Goal: Transaction & Acquisition: Purchase product/service

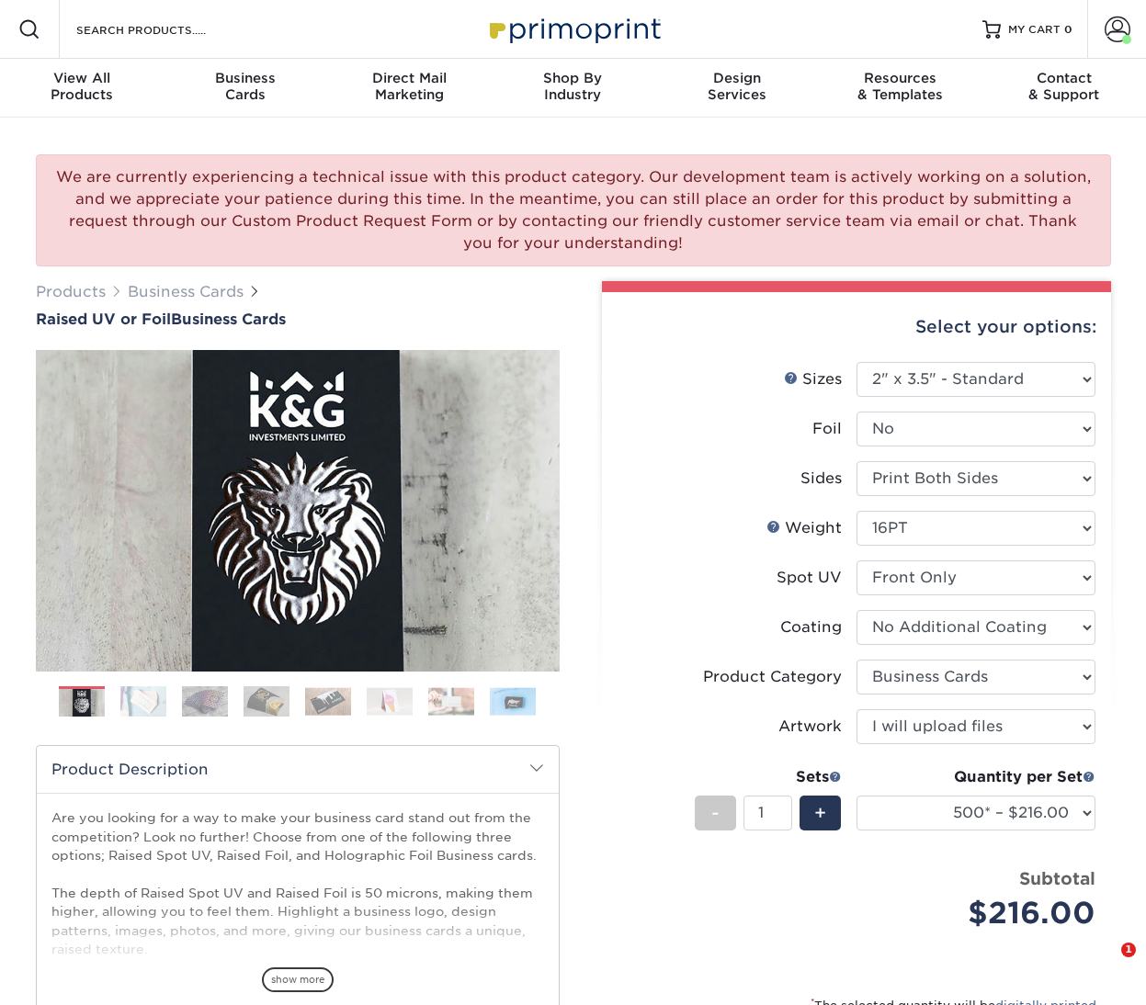
select select "2.00x3.50"
select select "3b5148f1-0588-4f88-a218-97bcfdce65c1"
select select "upload"
select select "500* – $216.00"
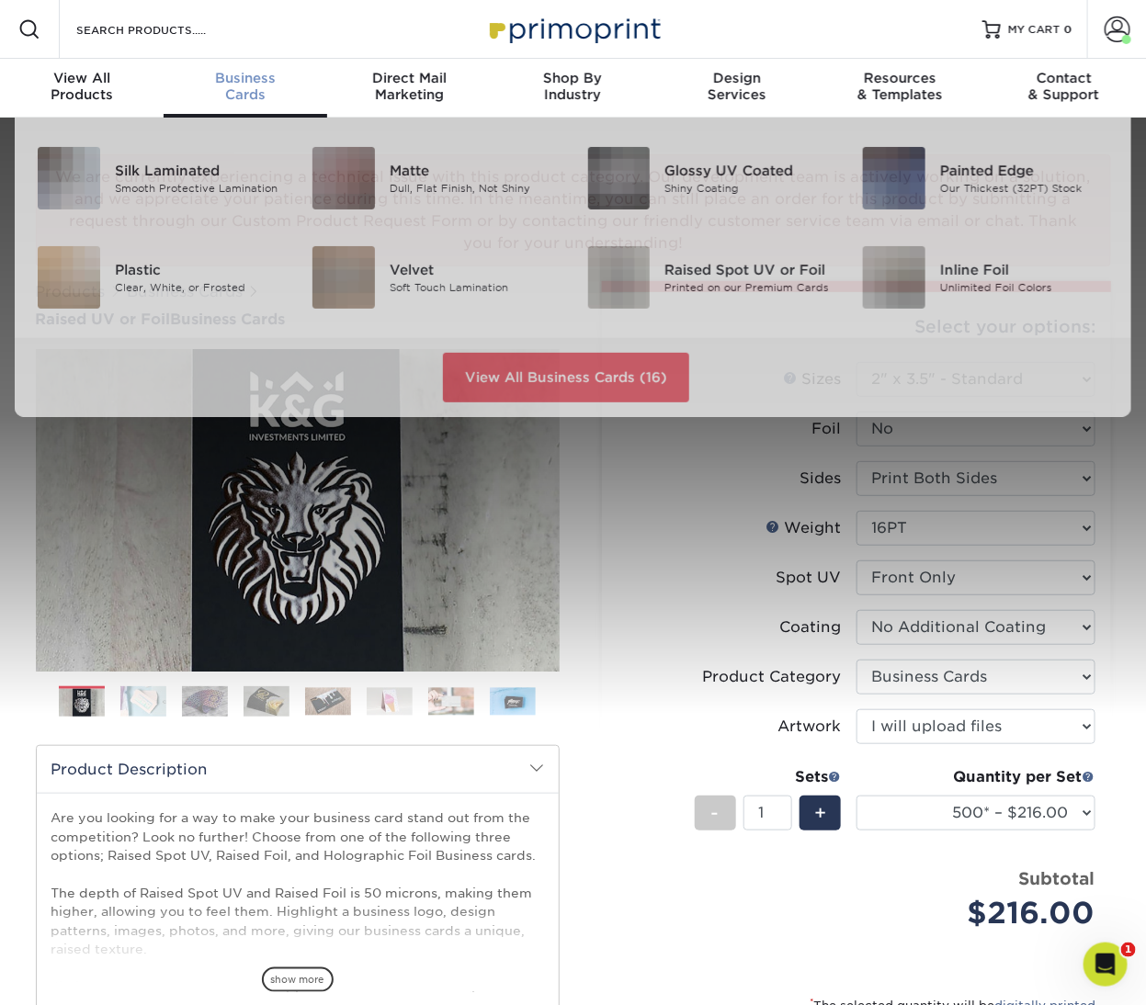
click at [263, 87] on div "Business Cards" at bounding box center [246, 86] width 164 height 33
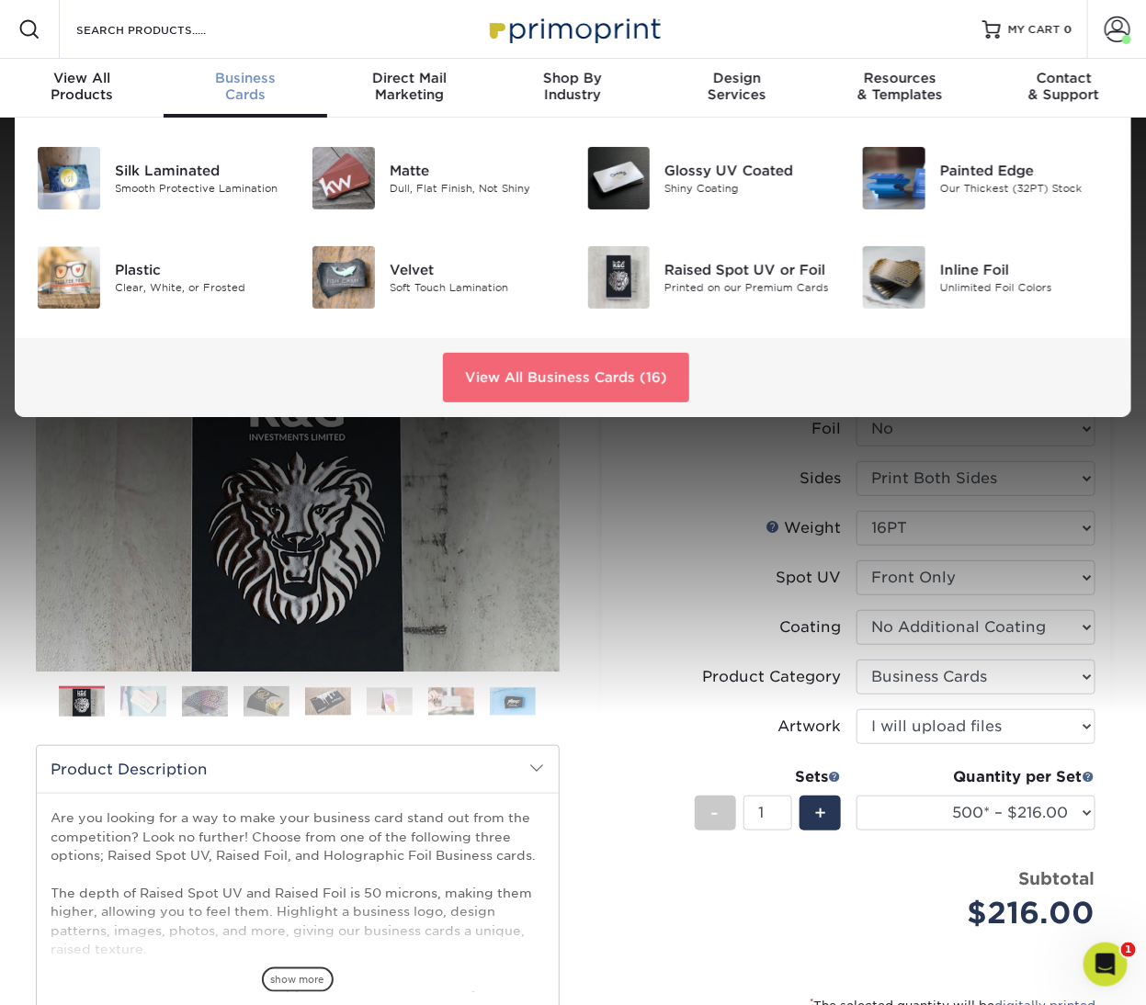
click at [515, 365] on link "View All Business Cards (16)" at bounding box center [566, 378] width 246 height 50
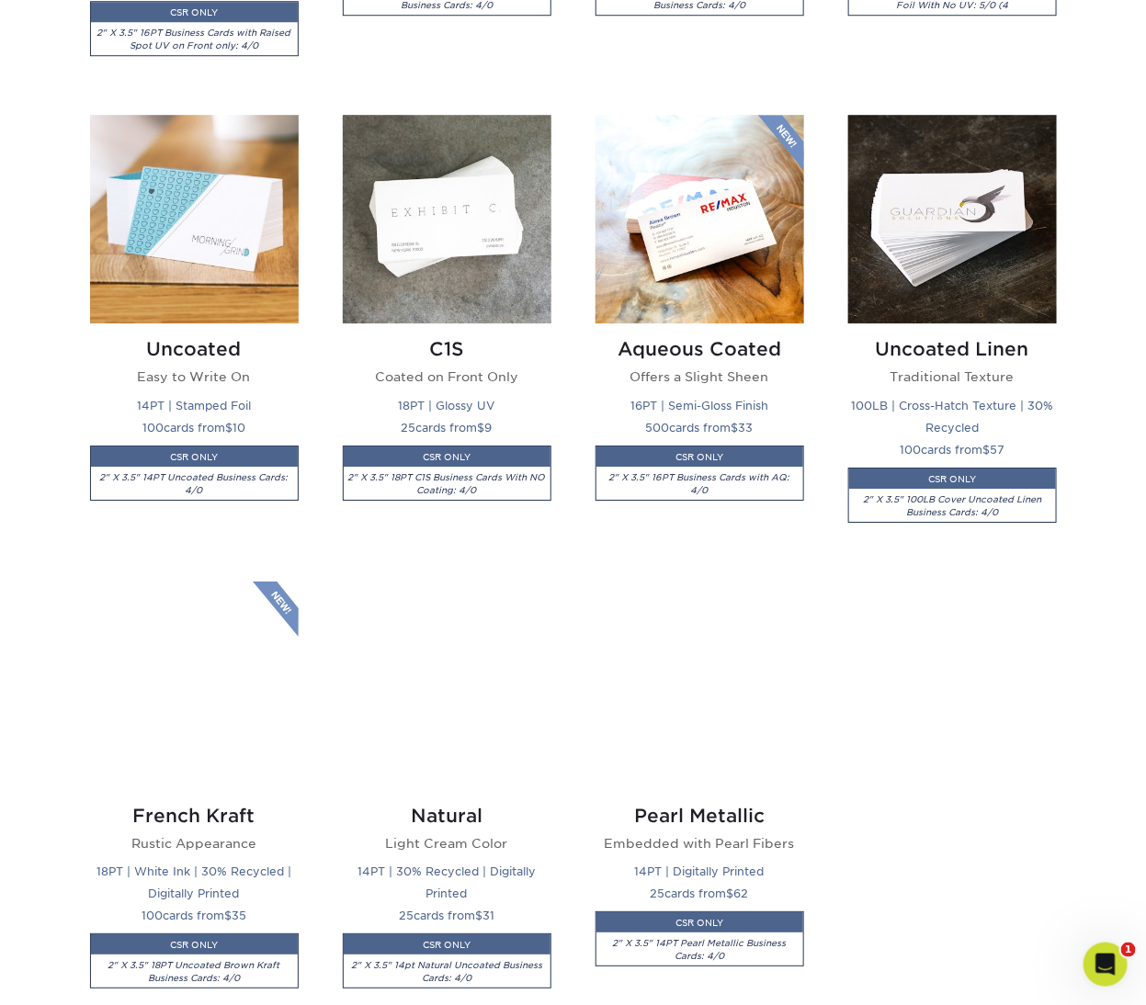
scroll to position [1756, 0]
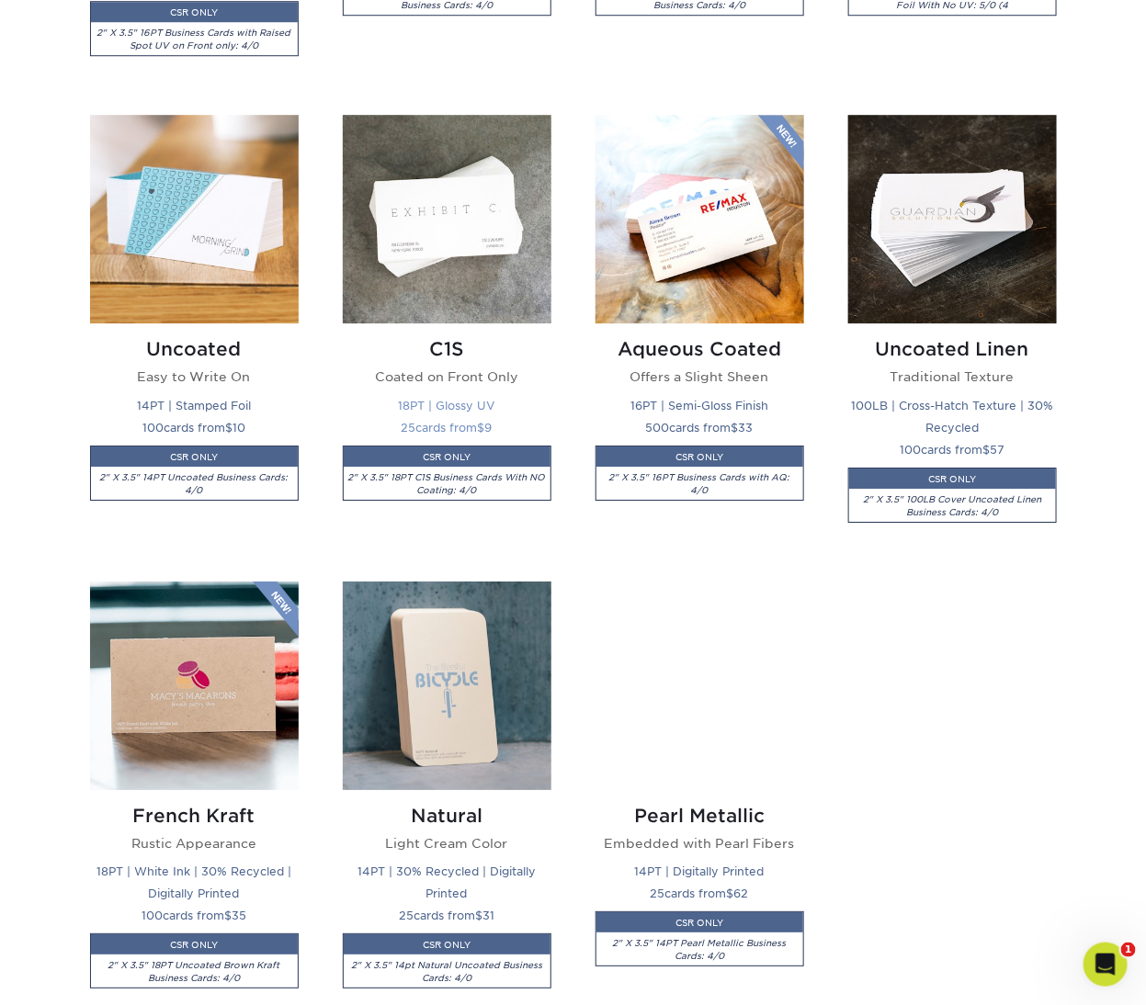
click at [476, 247] on img at bounding box center [447, 219] width 209 height 209
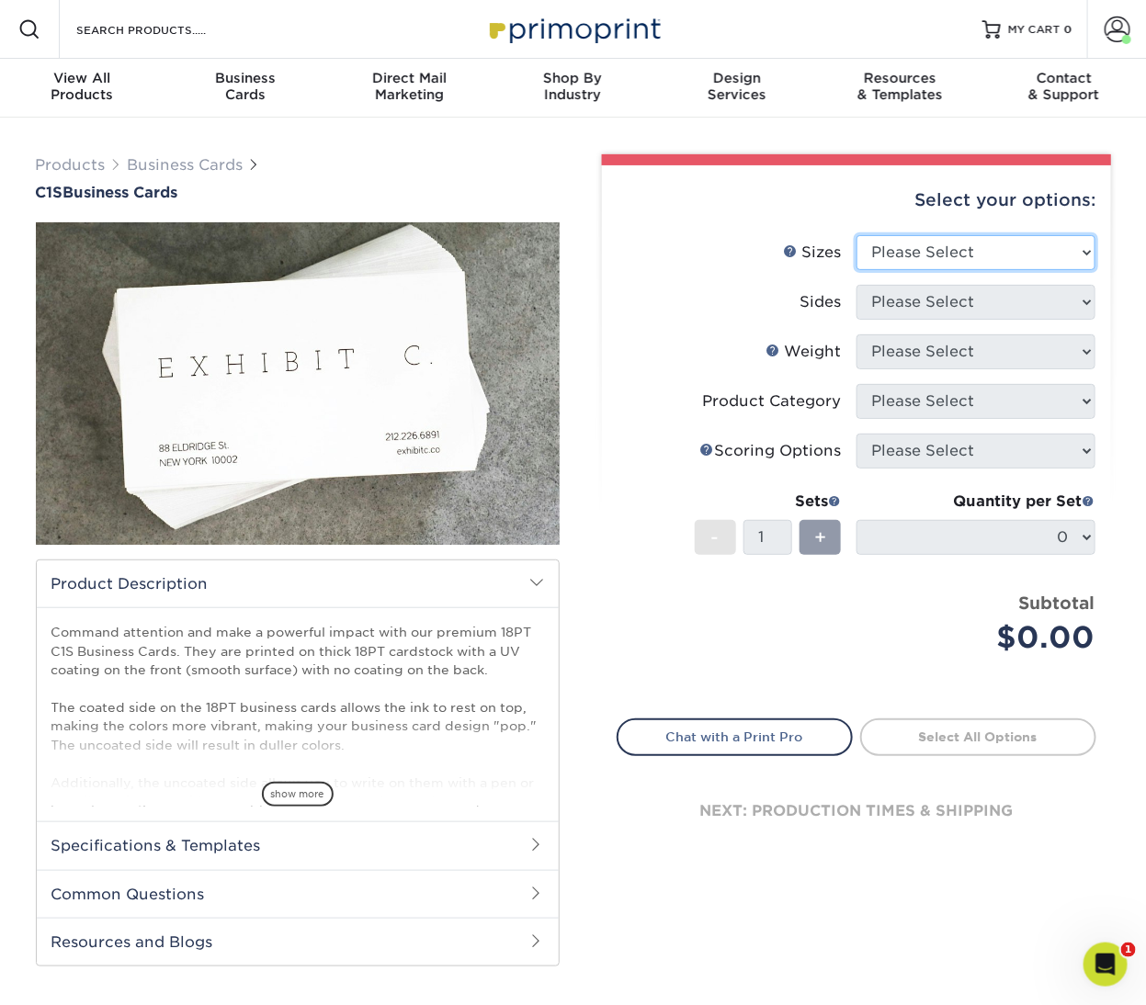
click at [923, 242] on select "Please Select 2" x 3.5" - Standard 2.125" x 3.375" - European 2.5" x 2.5" - Squ…" at bounding box center [975, 252] width 239 height 35
select select "2.00x3.50"
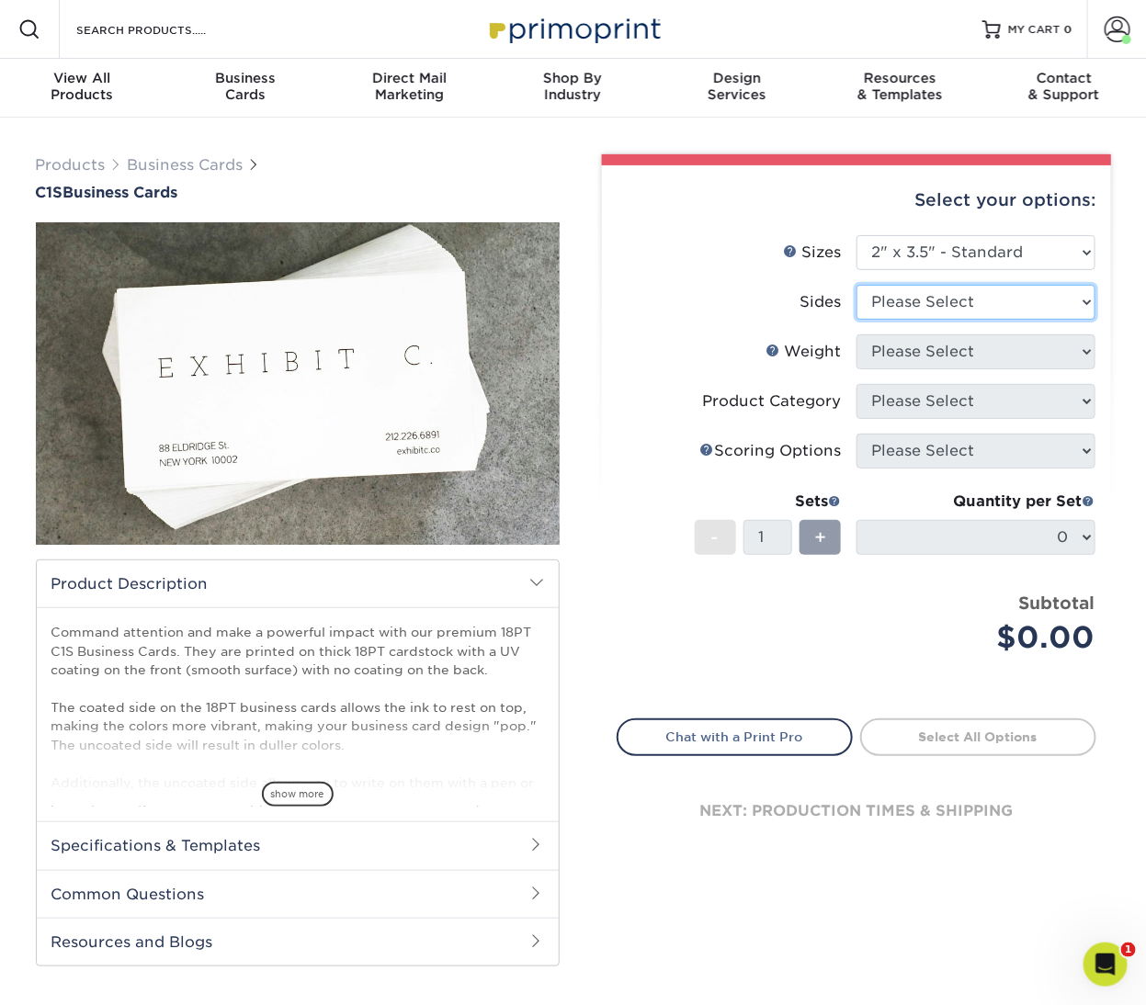
click at [992, 304] on select "Please Select Print Both Sides Print Front Only" at bounding box center [975, 302] width 239 height 35
select select "13abbda7-1d64-4f25-8bb2-c179b224825d"
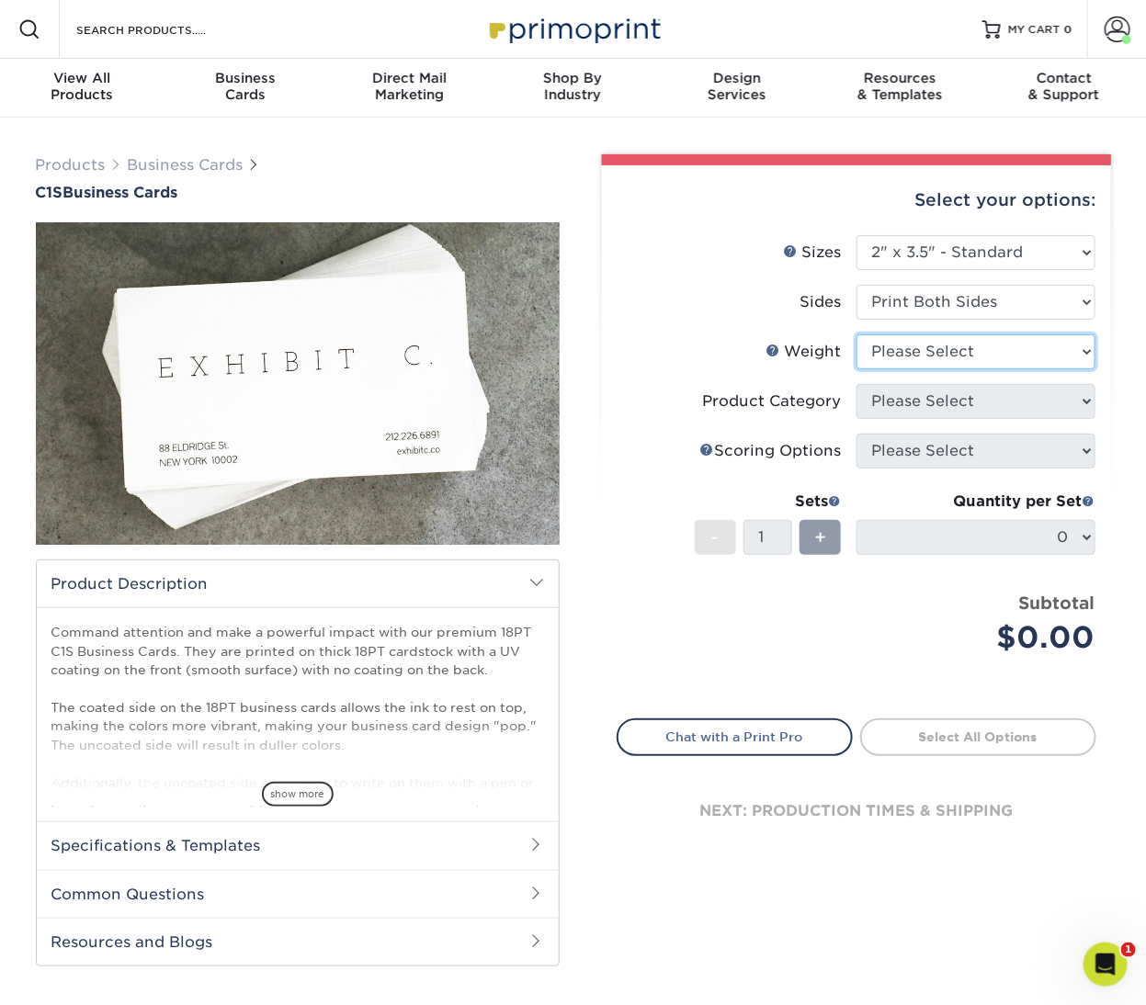
click at [961, 357] on select "Please Select 18PT C1S" at bounding box center [975, 351] width 239 height 35
select select "18PTC1S"
click at [0, 0] on select at bounding box center [0, 0] width 0 height 0
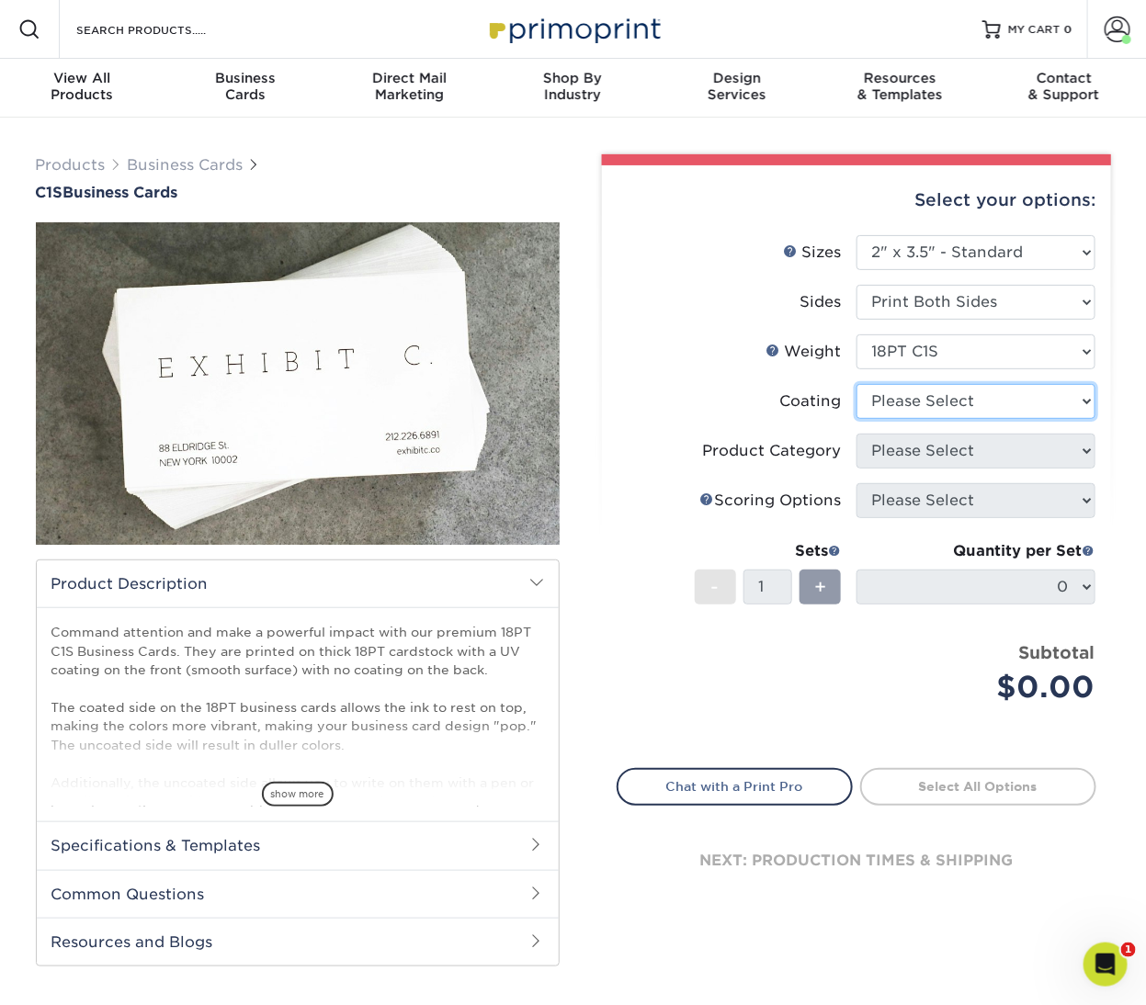
select select "1e8116af-acfc-44b1-83dc-8181aa338834"
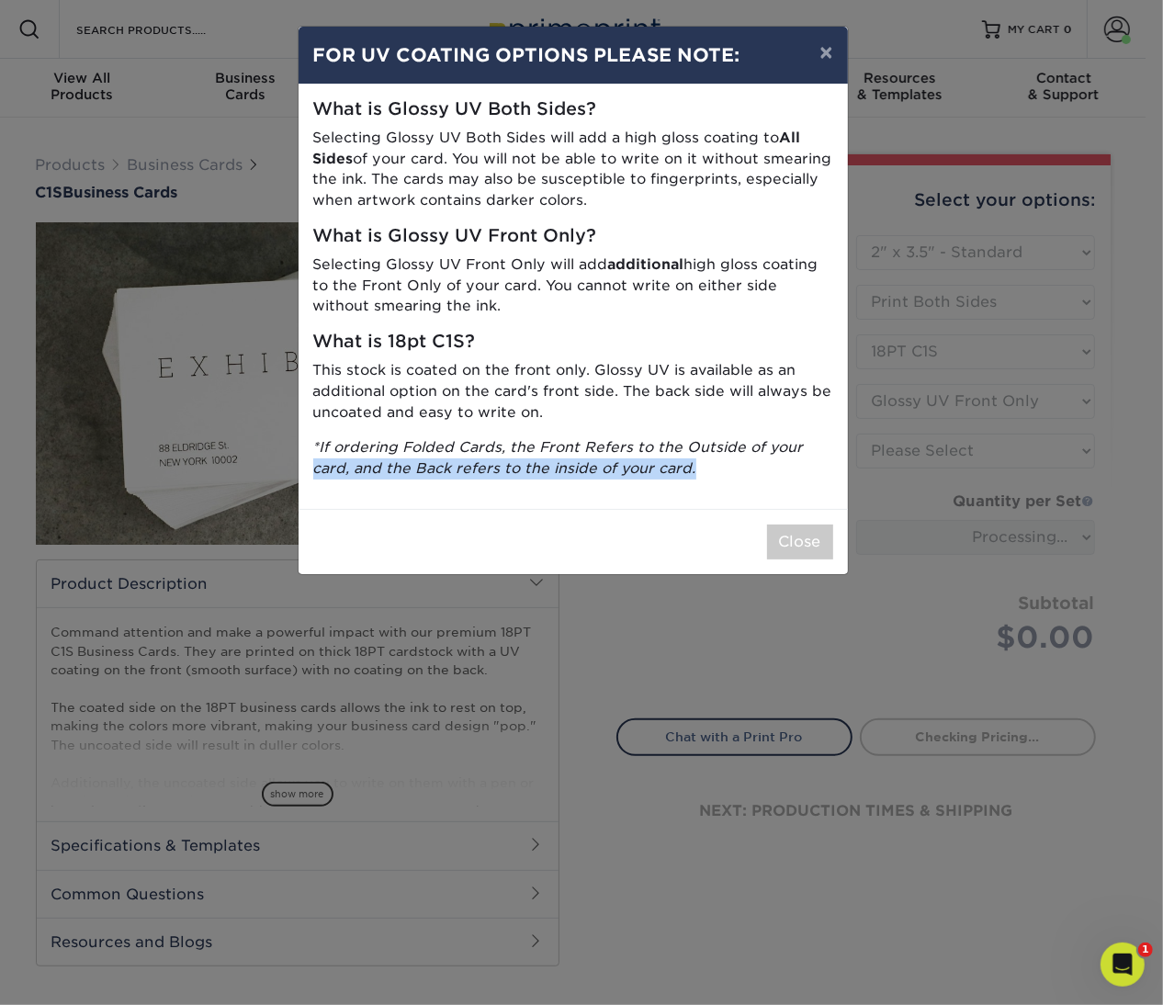
drag, startPoint x: 929, startPoint y: 451, endPoint x: 918, endPoint y: 478, distance: 28.8
click at [918, 478] on div "× FOR UV COATING OPTIONS PLEASE NOTE: What is Glossy UV Both Sides? Selecting G…" at bounding box center [581, 502] width 1163 height 1005
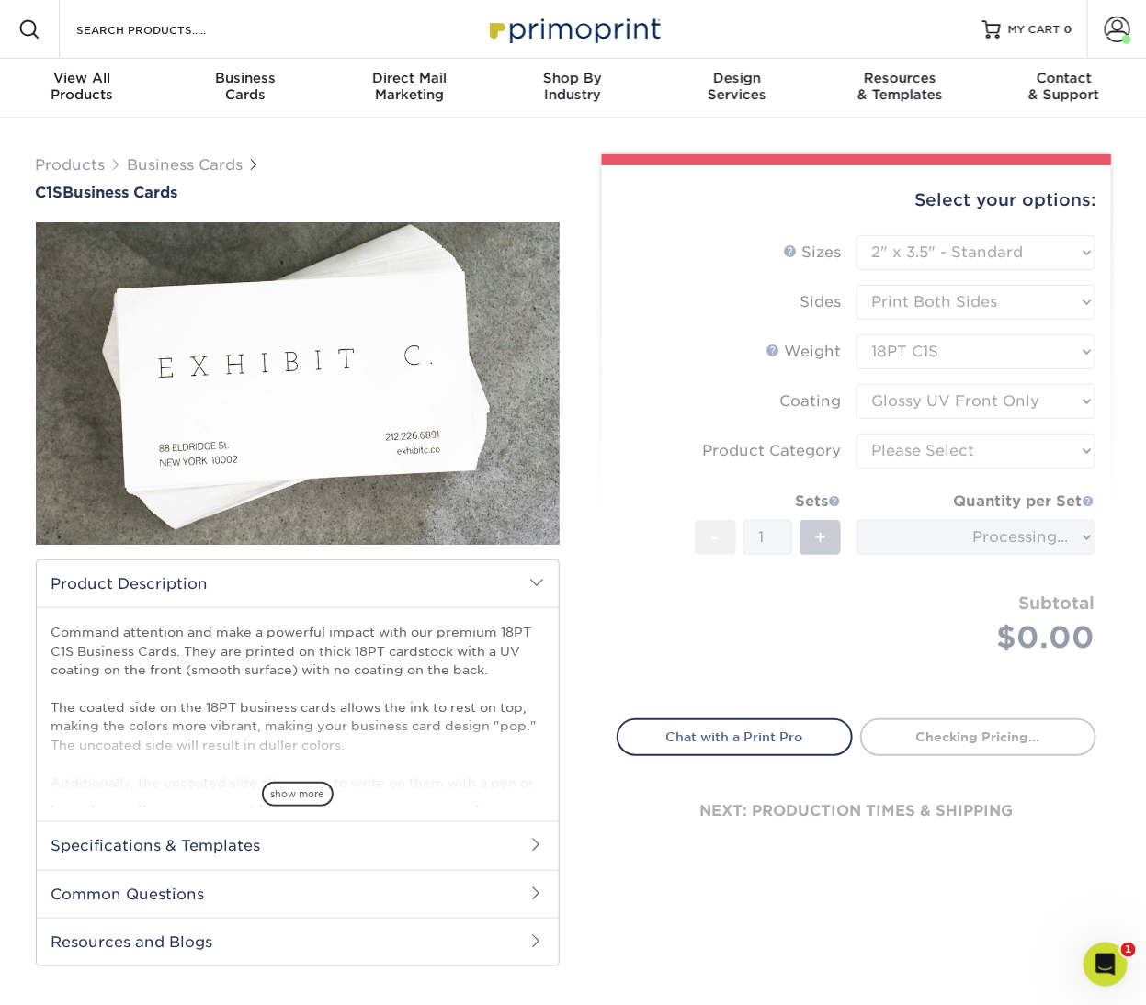
click at [906, 599] on form "Sizes Help Sizes Please Select 2" x 3.5" - Standard 2.125" x 3.375" - European …" at bounding box center [857, 466] width 480 height 462
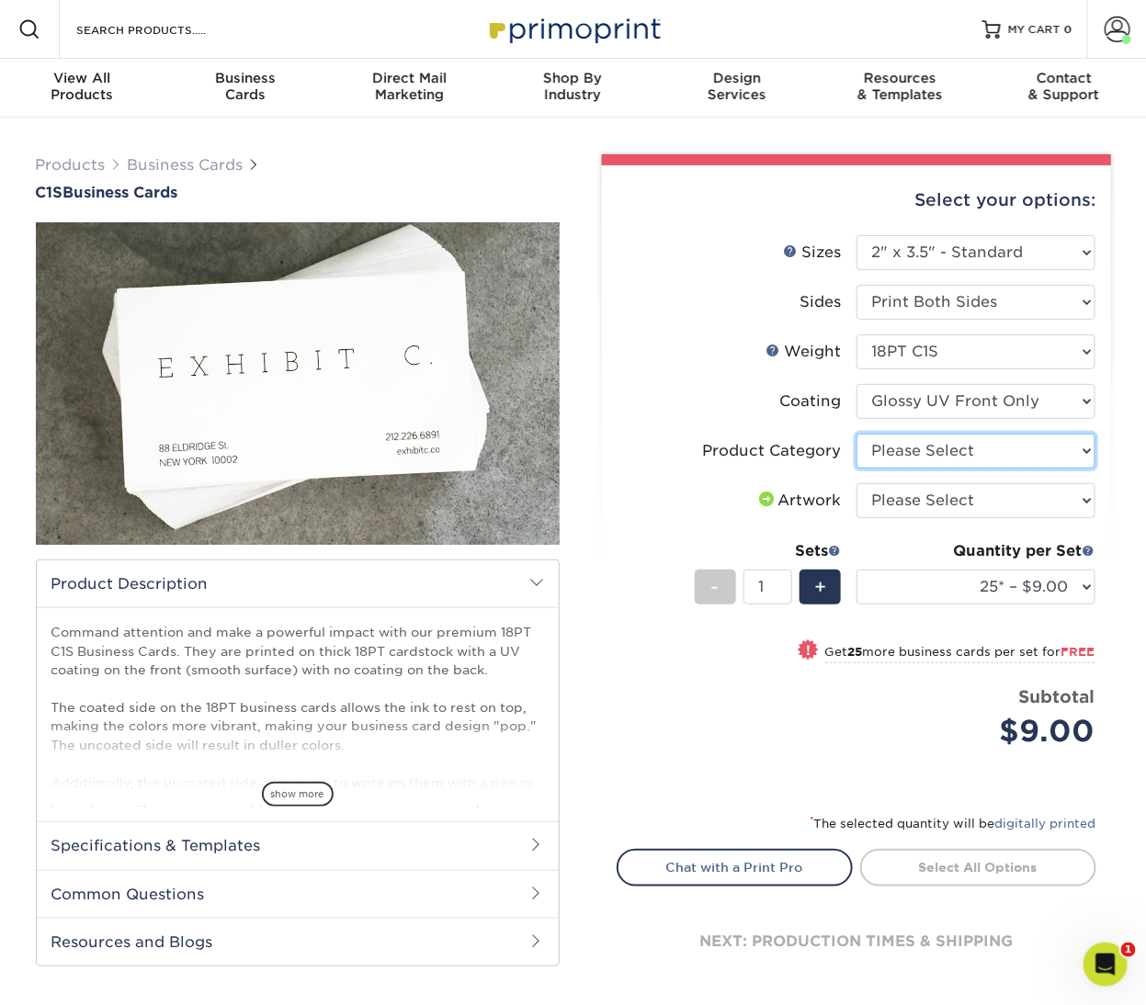
click at [938, 452] on select "Please Select Business Cards" at bounding box center [975, 451] width 239 height 35
select select "3b5148f1-0588-4f88-a218-97bcfdce65c1"
click at [907, 506] on select "Please Select I will upload files I need a design - $100" at bounding box center [975, 500] width 239 height 35
select select "upload"
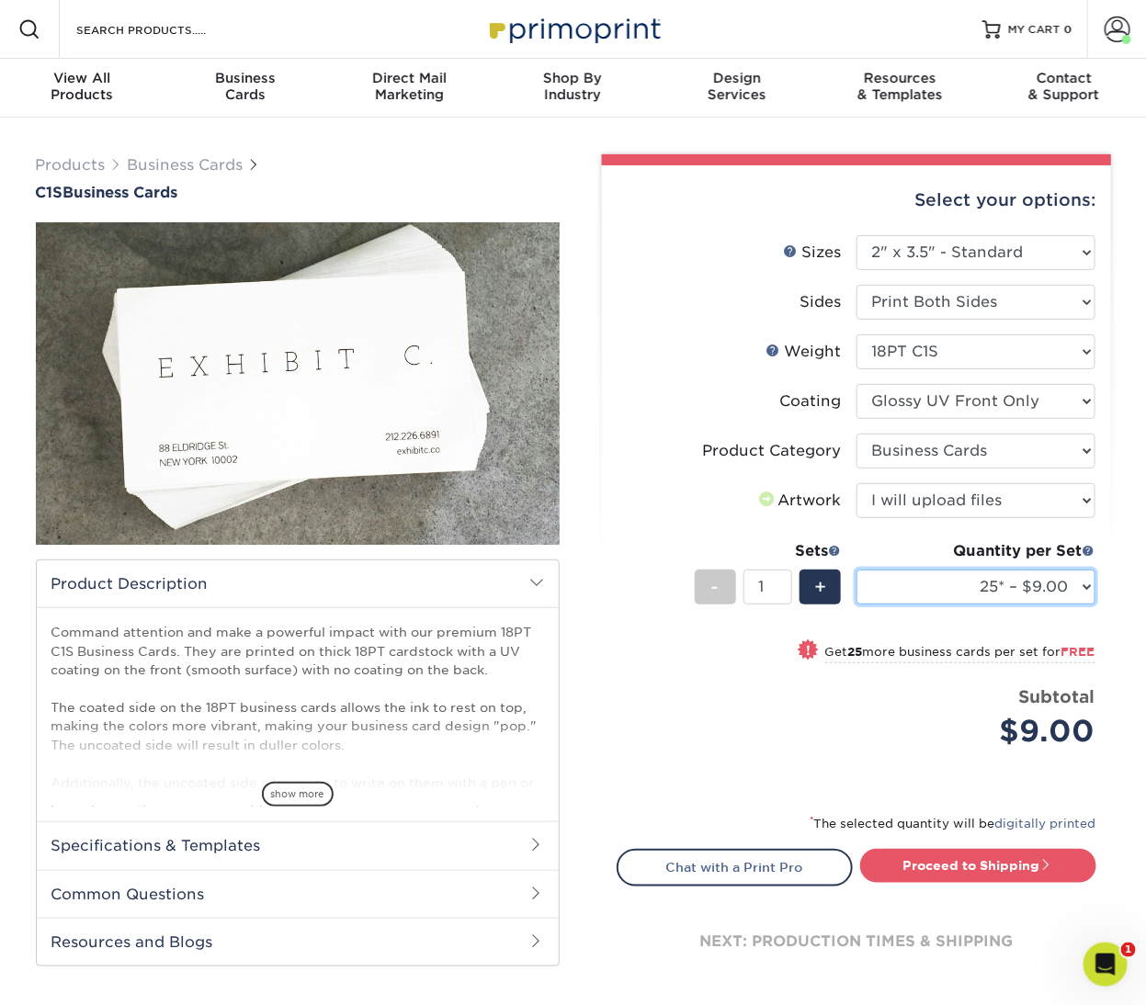
click at [898, 590] on select "25* – $9.00 50* – $9.00 75* – $9.00 100* – $9.00 250* – $20.00 500 – $39.00 100…" at bounding box center [975, 587] width 239 height 35
select select "1000 – $50.00"
